Goal: Task Accomplishment & Management: Use online tool/utility

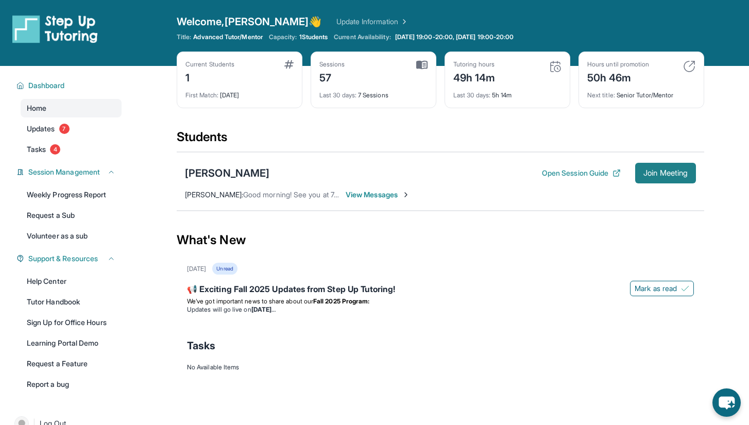
click at [654, 178] on button "Join Meeting" at bounding box center [665, 173] width 61 height 21
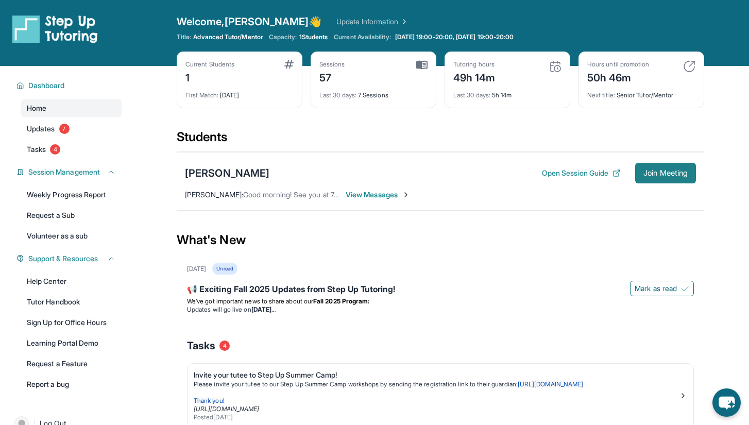
click at [665, 174] on span "Join Meeting" at bounding box center [666, 173] width 44 height 6
